Goal: Task Accomplishment & Management: Manage account settings

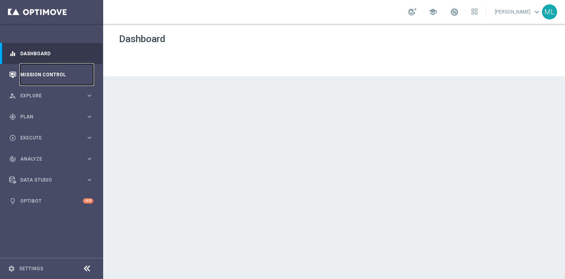
click at [47, 76] on link "Mission Control" at bounding box center [56, 74] width 73 height 21
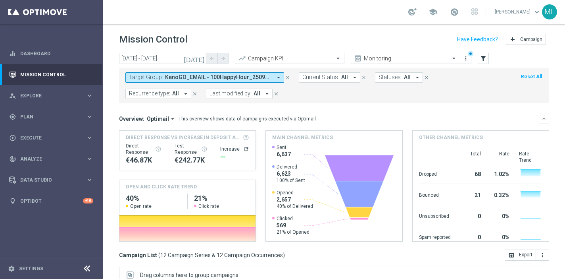
click at [201, 58] on icon "[DATE]" at bounding box center [194, 58] width 21 height 7
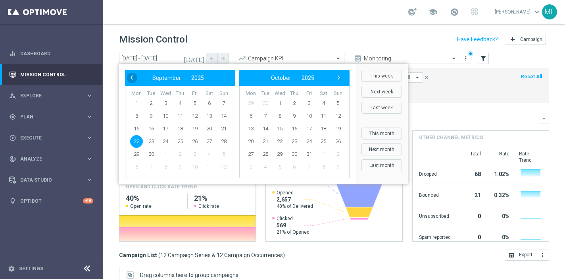
click at [131, 78] on span "‹" at bounding box center [132, 77] width 10 height 10
click at [192, 141] on span "22" at bounding box center [195, 141] width 13 height 13
click at [193, 141] on span "22" at bounding box center [195, 141] width 13 height 13
type input "[DATE] - [DATE]"
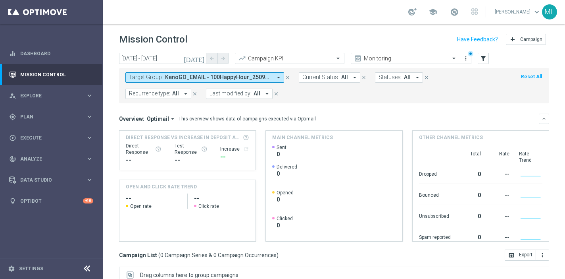
click at [242, 77] on span "KenoGO_EMAIL - 100HappyHour_250922, KenoGO_EMAIL - 200HappyHour_250922, KenoGO_…" at bounding box center [218, 77] width 107 height 7
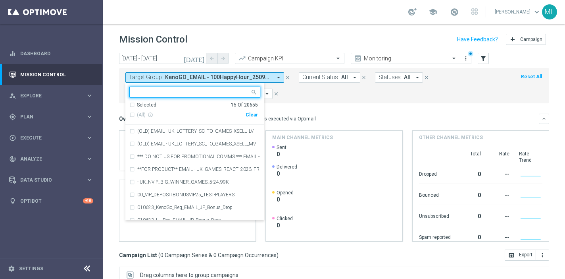
click at [0, 0] on div "Clear" at bounding box center [0, 0] width 0 height 0
click at [176, 94] on input "text" at bounding box center [192, 92] width 116 height 7
click at [133, 116] on div "(All Search Results)" at bounding box center [187, 115] width 116 height 7
type input "250822"
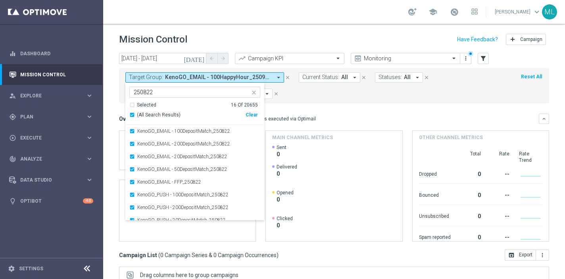
click at [116, 112] on div "[DATE] [DATE] - [DATE] arrow_back arrow_forward Campaign KPI trending_up Monito…" at bounding box center [334, 162] width 462 height 219
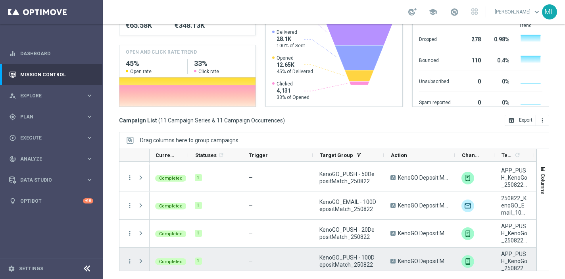
scroll to position [135, 0]
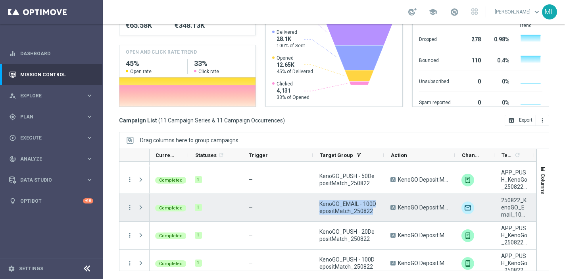
drag, startPoint x: 373, startPoint y: 213, endPoint x: 318, endPoint y: 204, distance: 55.6
click at [318, 204] on div "KenoGO_EMAIL - 100DepositMatch_250822" at bounding box center [348, 207] width 71 height 27
click at [131, 204] on icon "more_vert" at bounding box center [129, 207] width 7 height 7
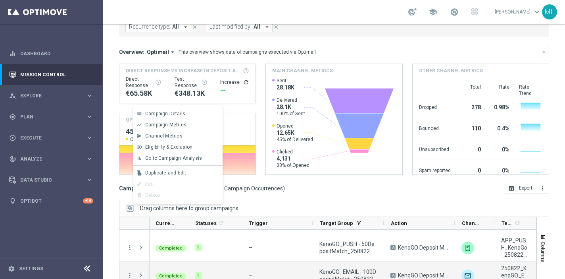
scroll to position [0, 0]
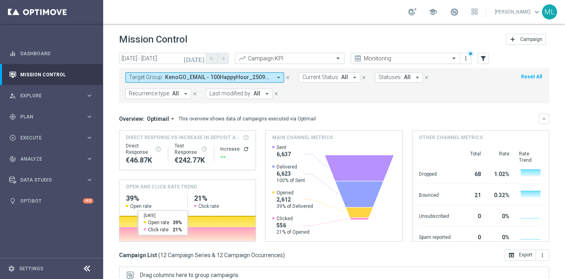
scroll to position [0, 132]
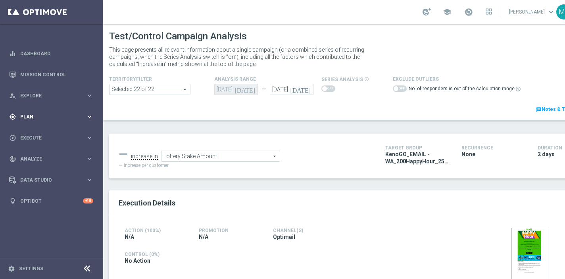
scroll to position [114, 0]
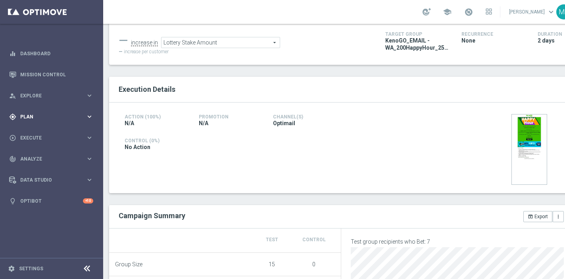
click at [89, 117] on icon "keyboard_arrow_right" at bounding box center [90, 117] width 8 height 8
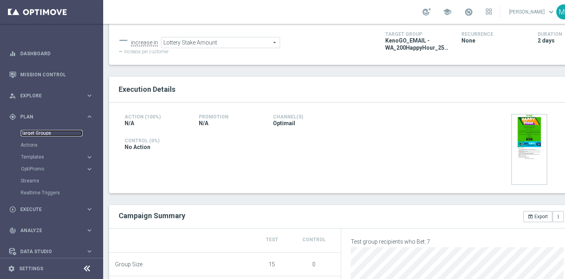
click at [41, 136] on link "Target Groups" at bounding box center [52, 133] width 62 height 6
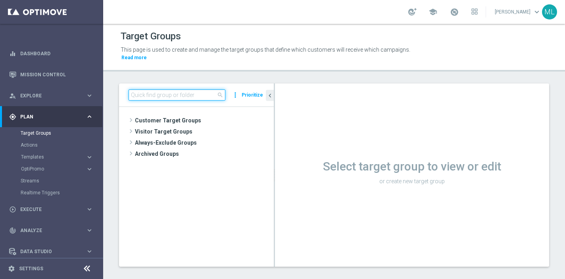
click at [168, 89] on input at bounding box center [177, 94] width 97 height 11
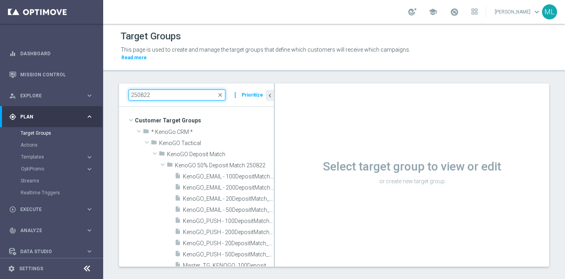
type input "250822"
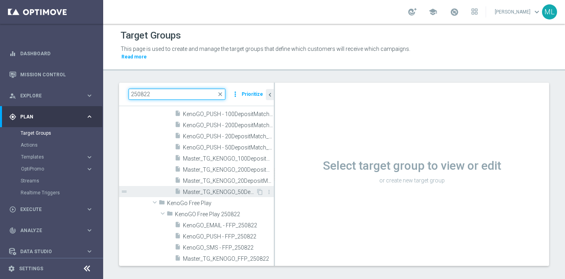
scroll to position [69, 0]
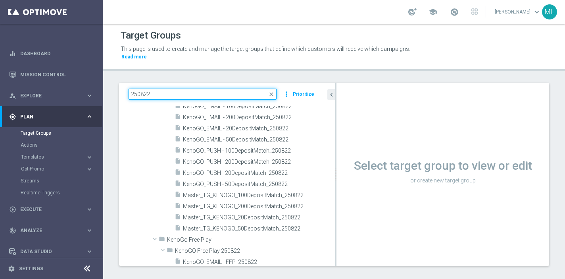
drag, startPoint x: 274, startPoint y: 175, endPoint x: 357, endPoint y: 189, distance: 84.7
click at [357, 189] on as-split "250822 close more_vert Prioritize Customer Target Groups library_add create_new…" at bounding box center [334, 174] width 430 height 183
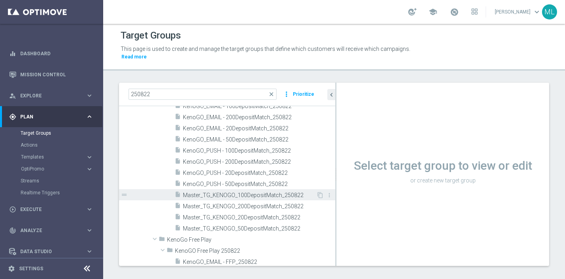
click at [258, 192] on span "Master_TG_KENOGO_100DepositMatch_250822" at bounding box center [249, 195] width 133 height 7
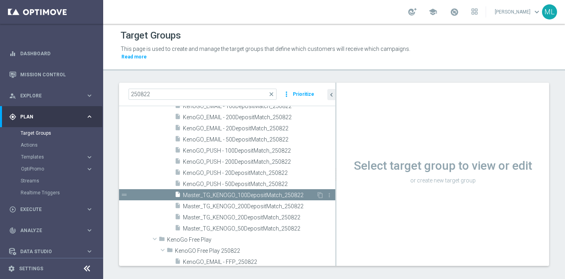
click at [248, 192] on span "Master_TG_KENOGO_100DepositMatch_250822" at bounding box center [249, 195] width 133 height 7
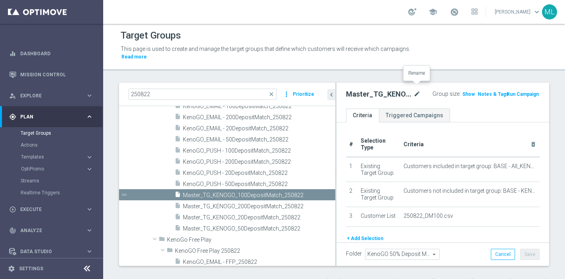
click at [416, 89] on icon "mode_edit" at bounding box center [417, 94] width 7 height 10
